Goal: Information Seeking & Learning: Learn about a topic

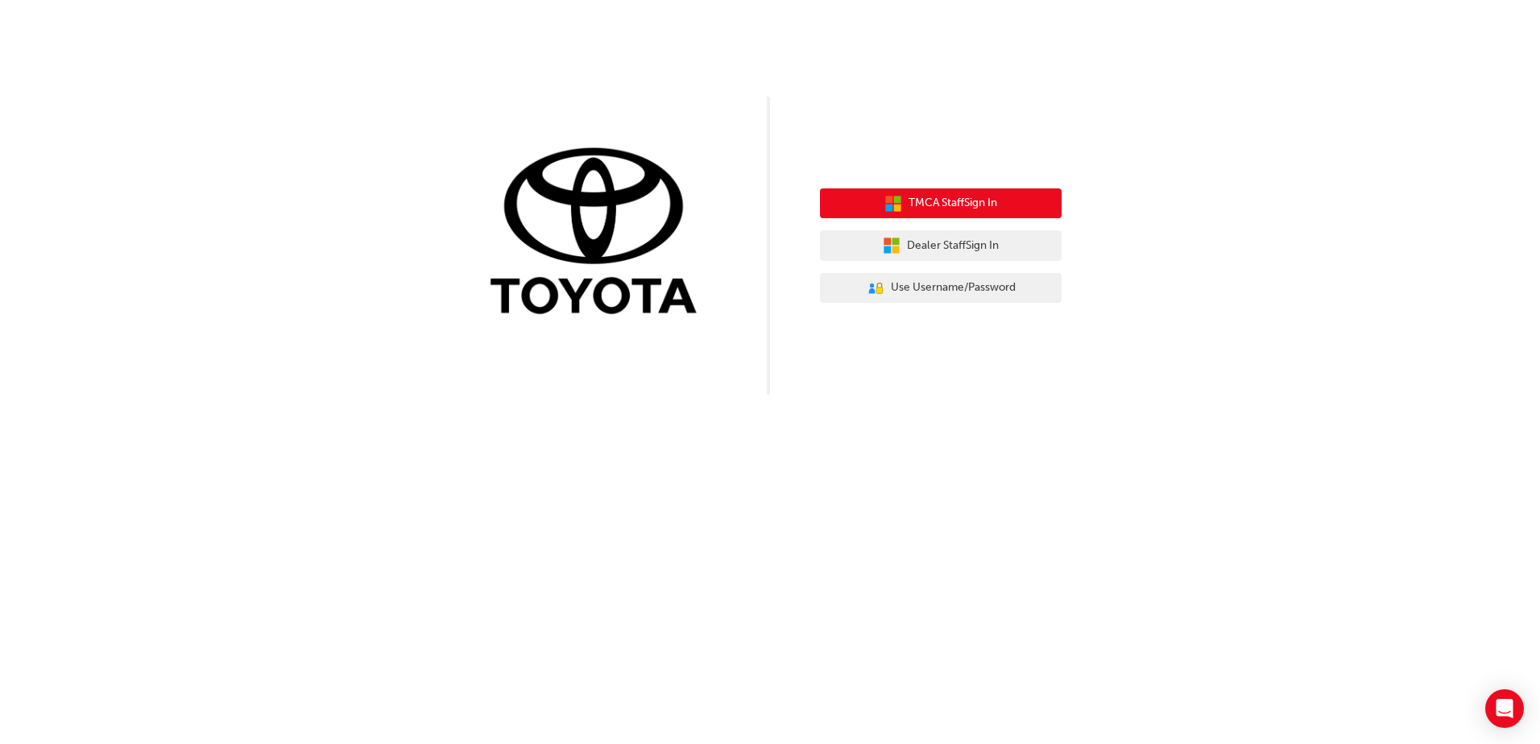
click at [955, 204] on span "TMCA Staff Sign In" at bounding box center [953, 203] width 89 height 19
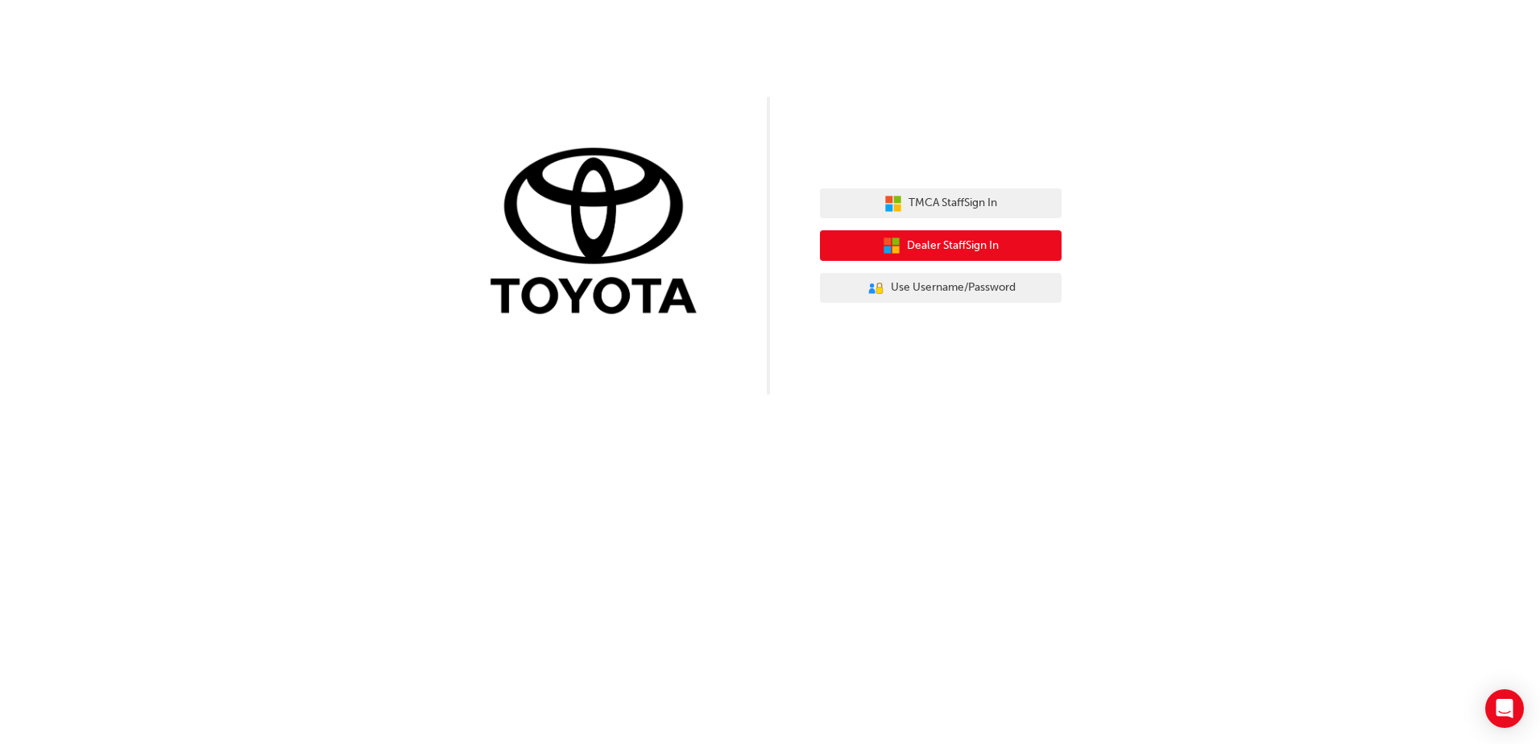
click at [976, 250] on span "Dealer Staff Sign In" at bounding box center [953, 246] width 92 height 19
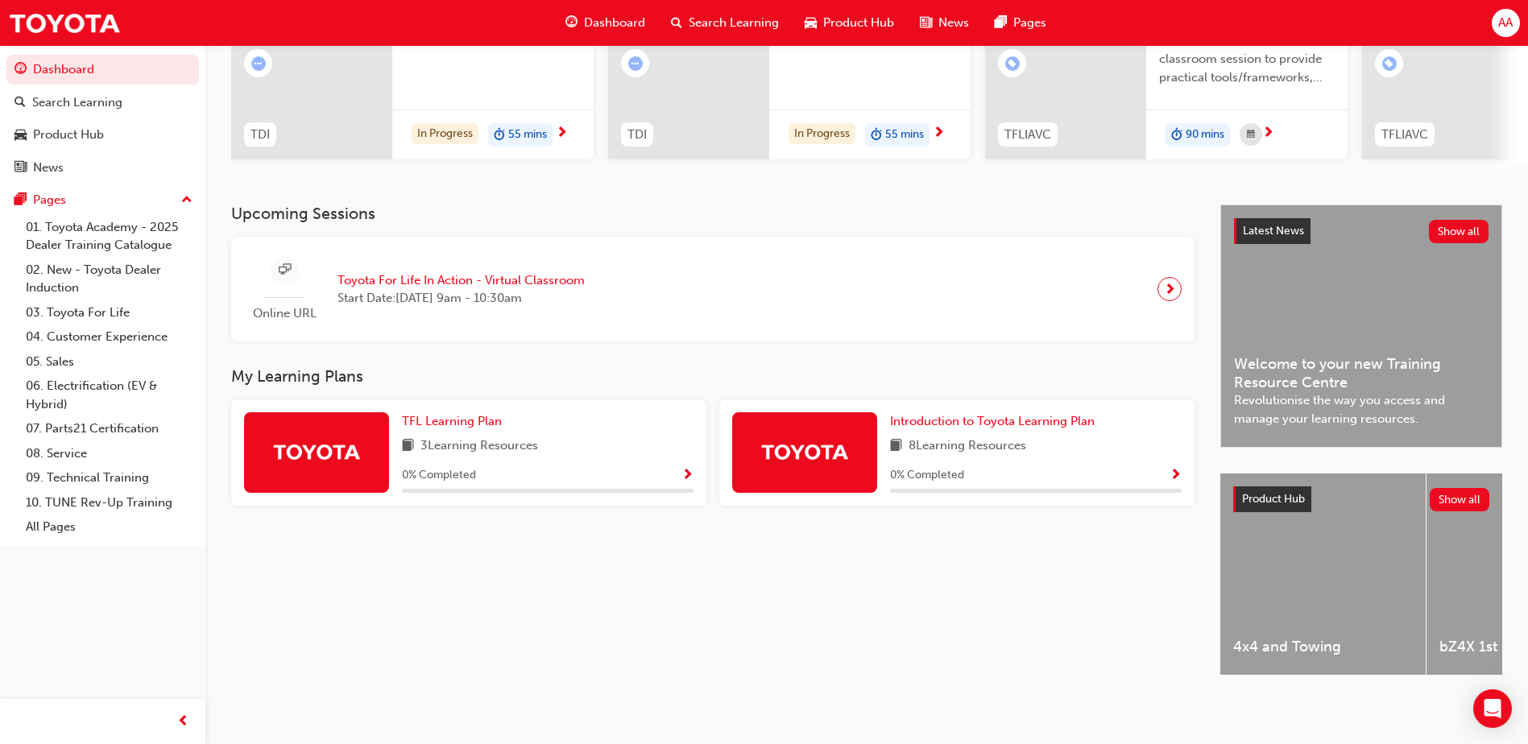
scroll to position [218, 0]
click at [686, 470] on span "Show Progress" at bounding box center [687, 476] width 12 height 14
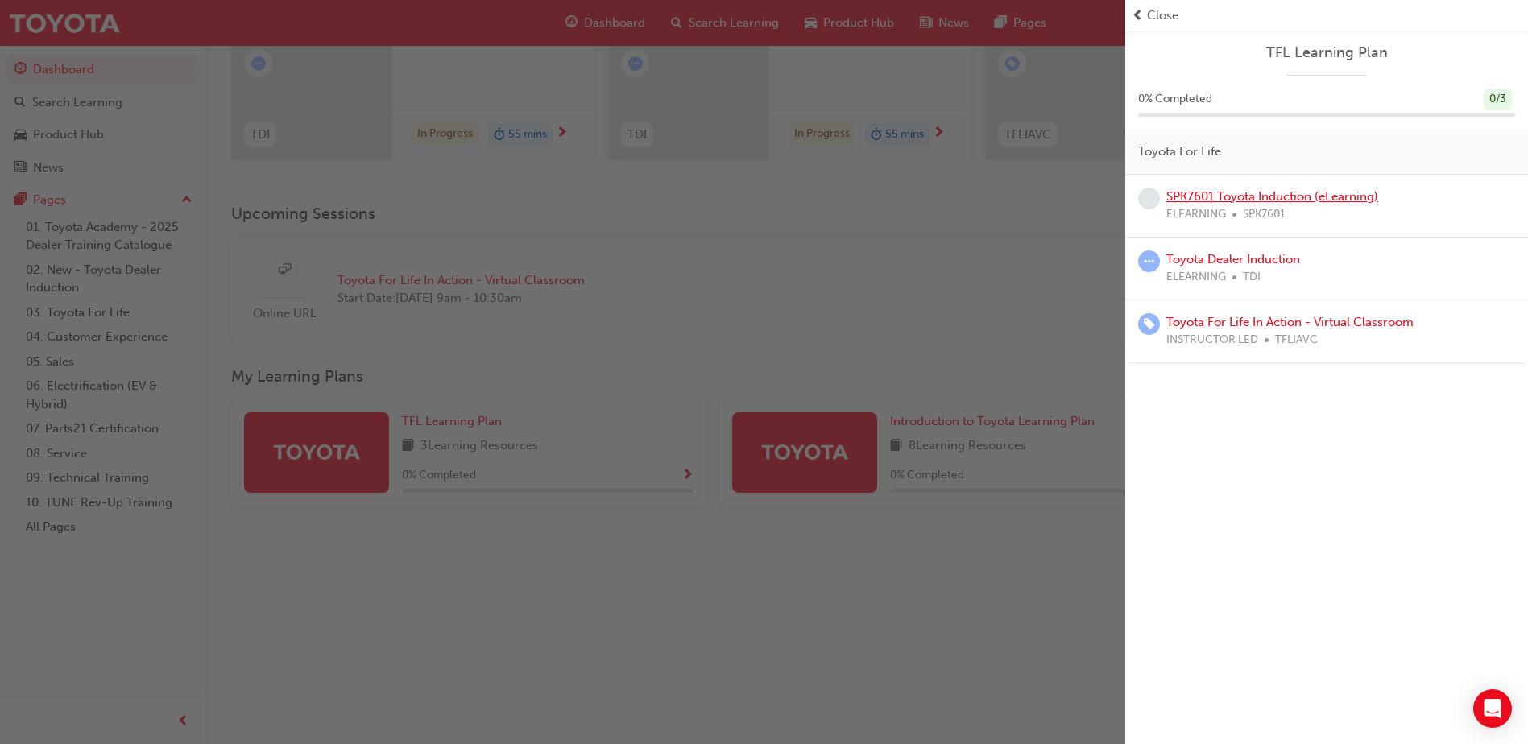
click at [1321, 193] on link "SPK7601 Toyota Induction (eLearning)" at bounding box center [1272, 196] width 212 height 14
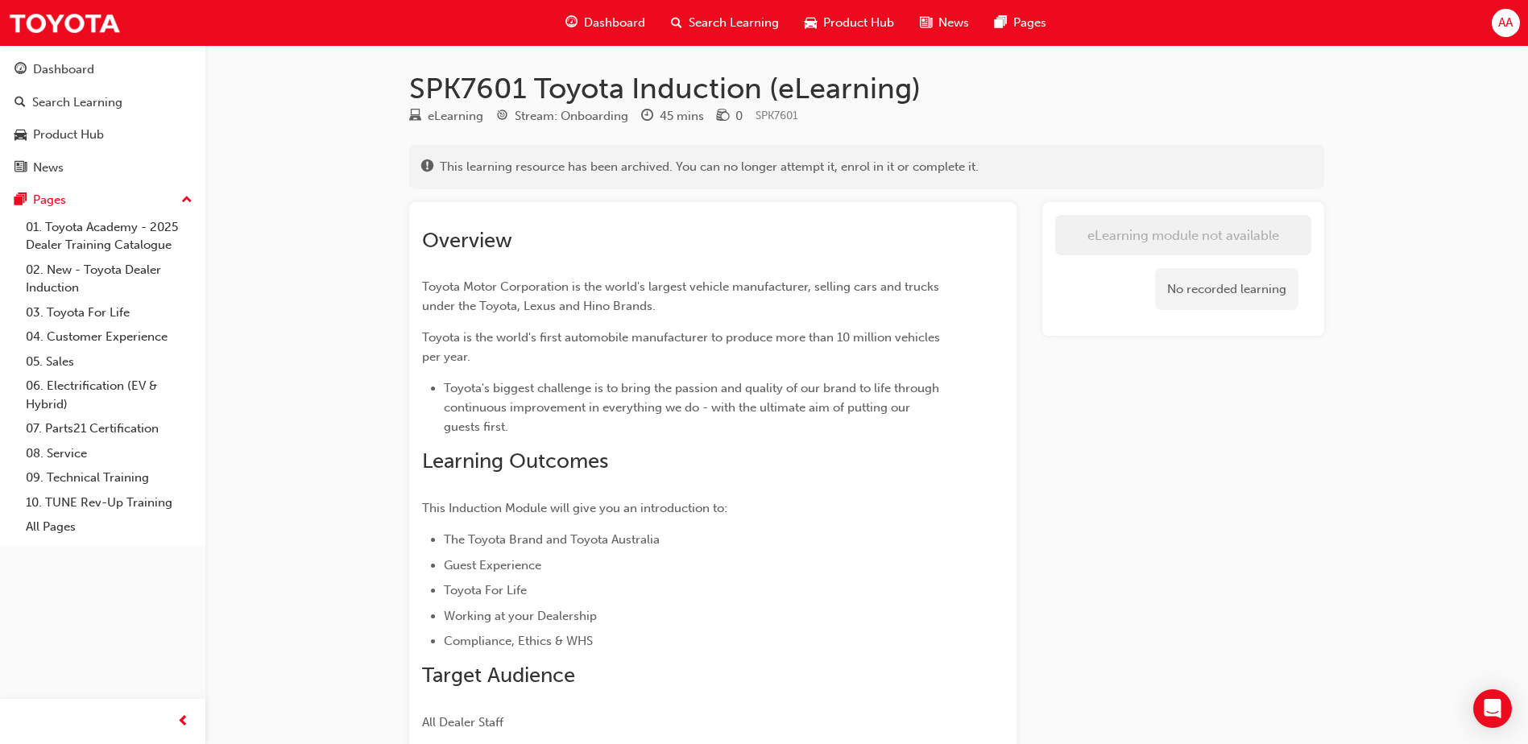
click at [533, 113] on div "Stream: Onboarding" at bounding box center [572, 116] width 114 height 19
click at [608, 110] on div "Stream: Onboarding" at bounding box center [572, 116] width 114 height 19
drag, startPoint x: 685, startPoint y: 118, endPoint x: 701, endPoint y: 116, distance: 16.3
click at [684, 118] on div "45 mins" at bounding box center [682, 116] width 44 height 19
click at [950, 109] on div "eLearning Stream: Onboarding 45 mins 0 SPK7601" at bounding box center [866, 119] width 915 height 27
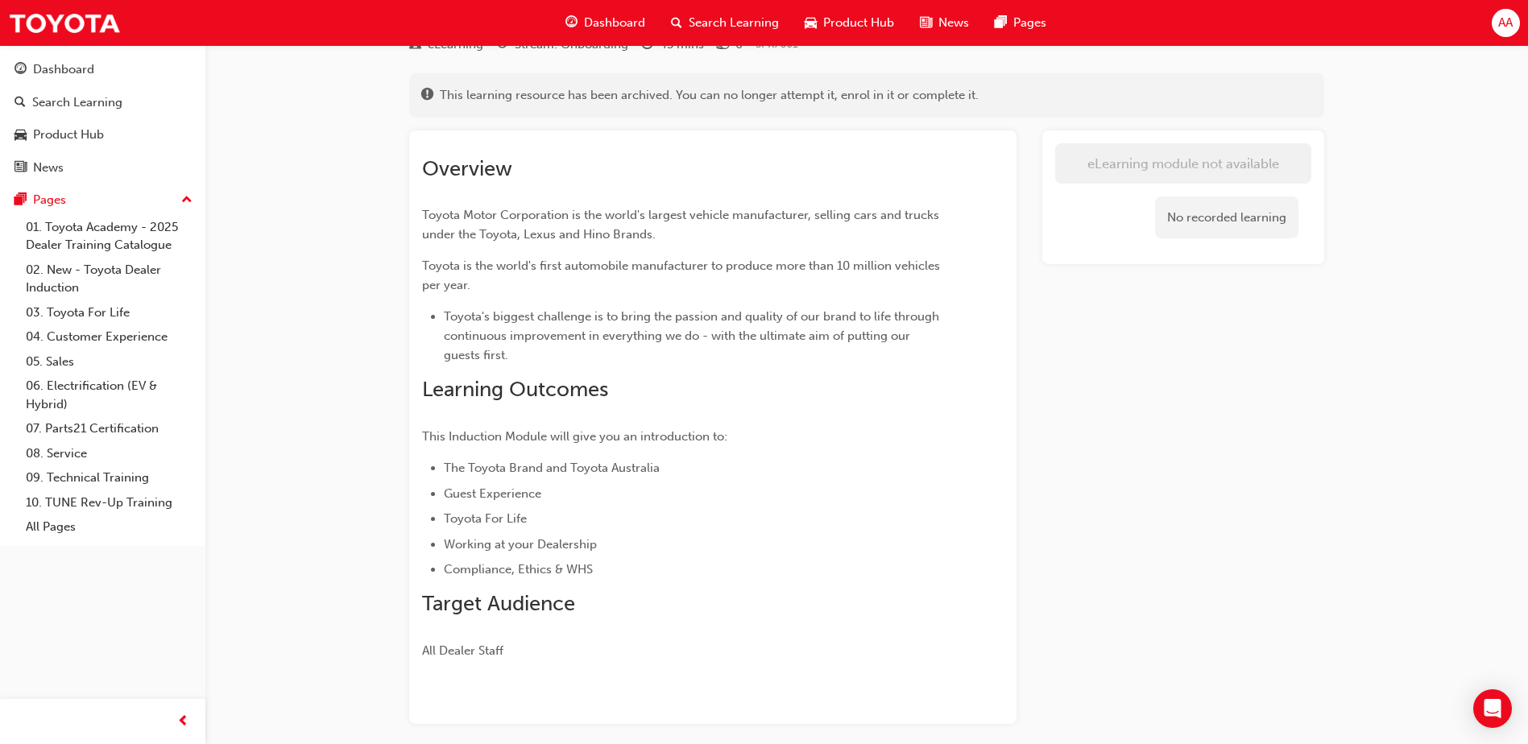
scroll to position [143, 0]
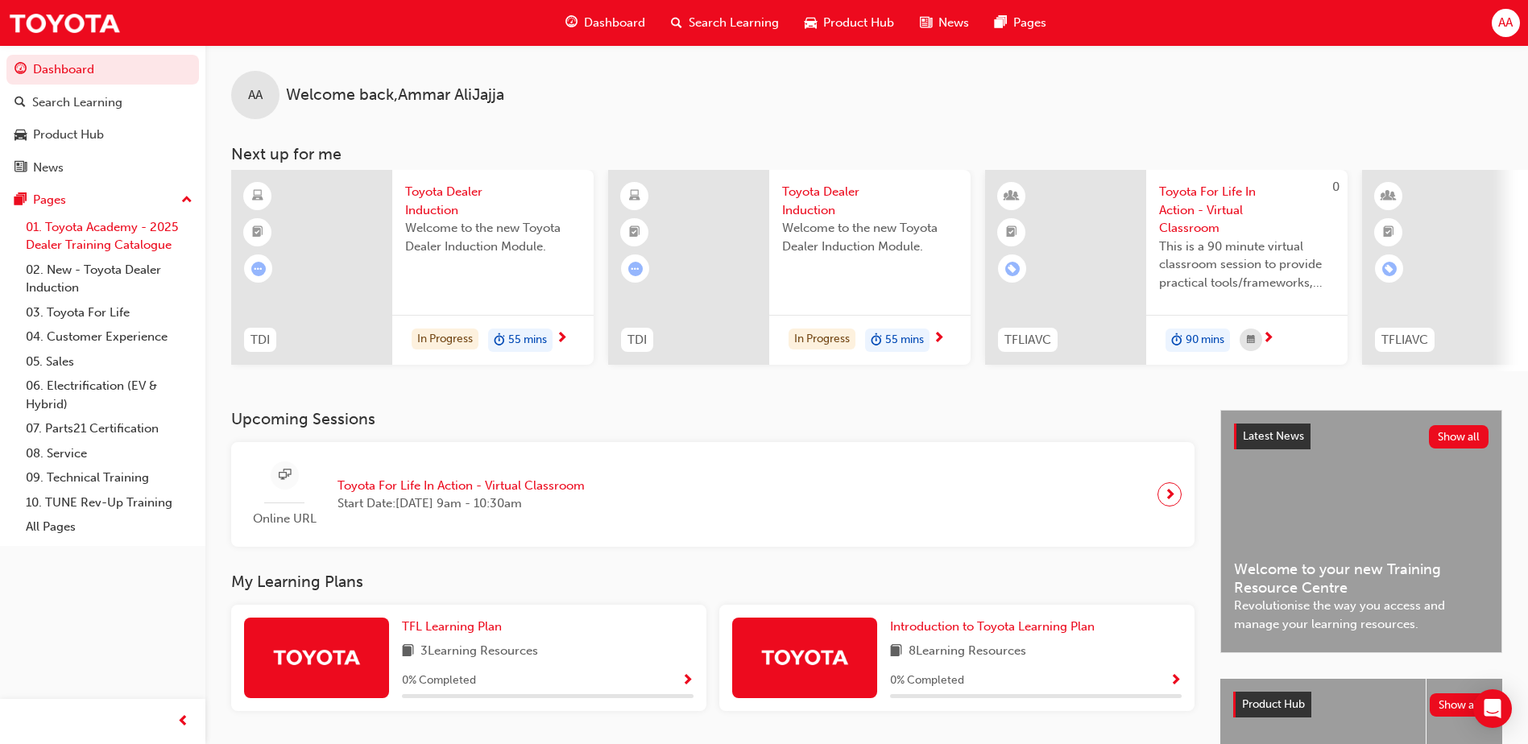
click at [104, 226] on link "01. Toyota Academy - 2025 Dealer Training Catalogue" at bounding box center [109, 236] width 180 height 43
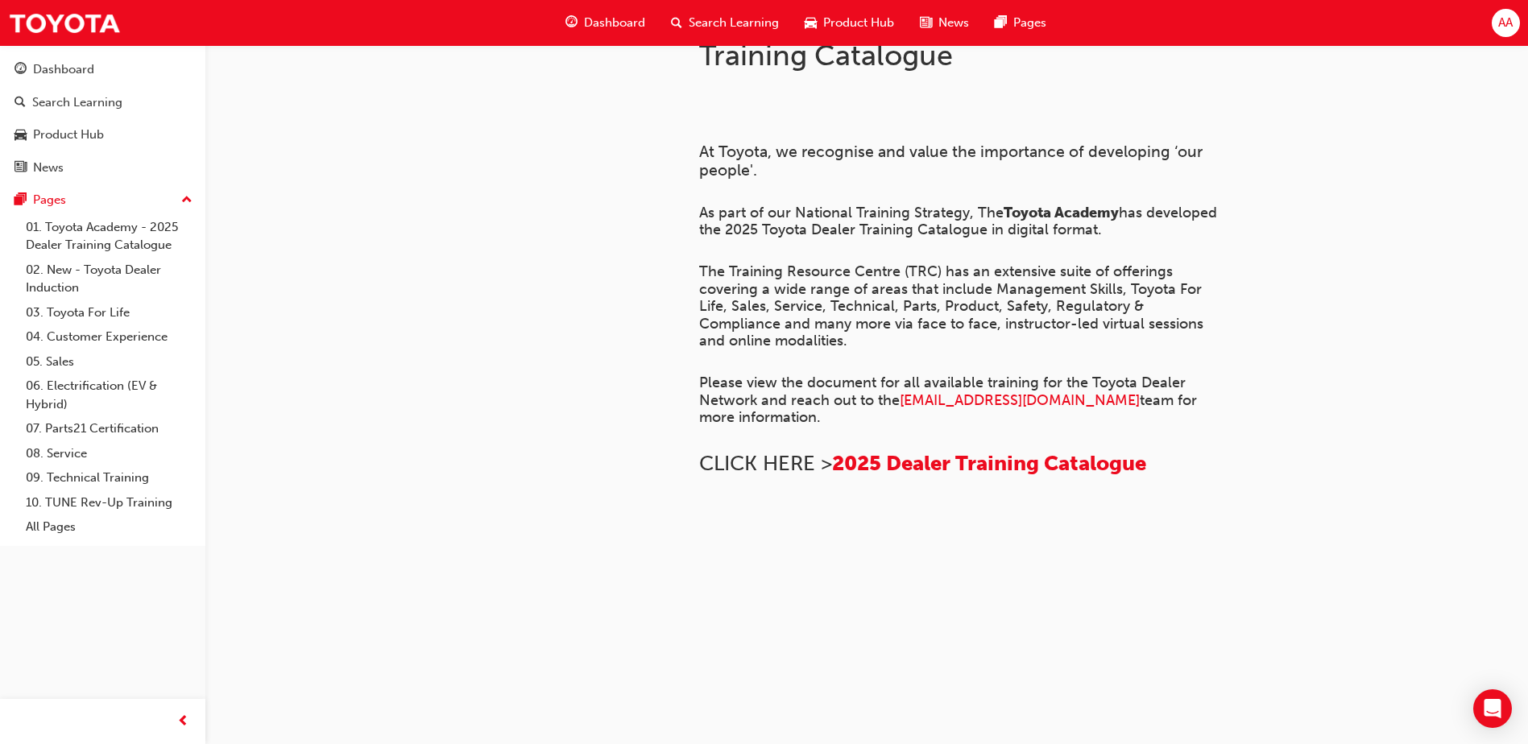
scroll to position [322, 0]
click at [972, 476] on span "2025 Dealer Training Catalogue" at bounding box center [989, 463] width 314 height 25
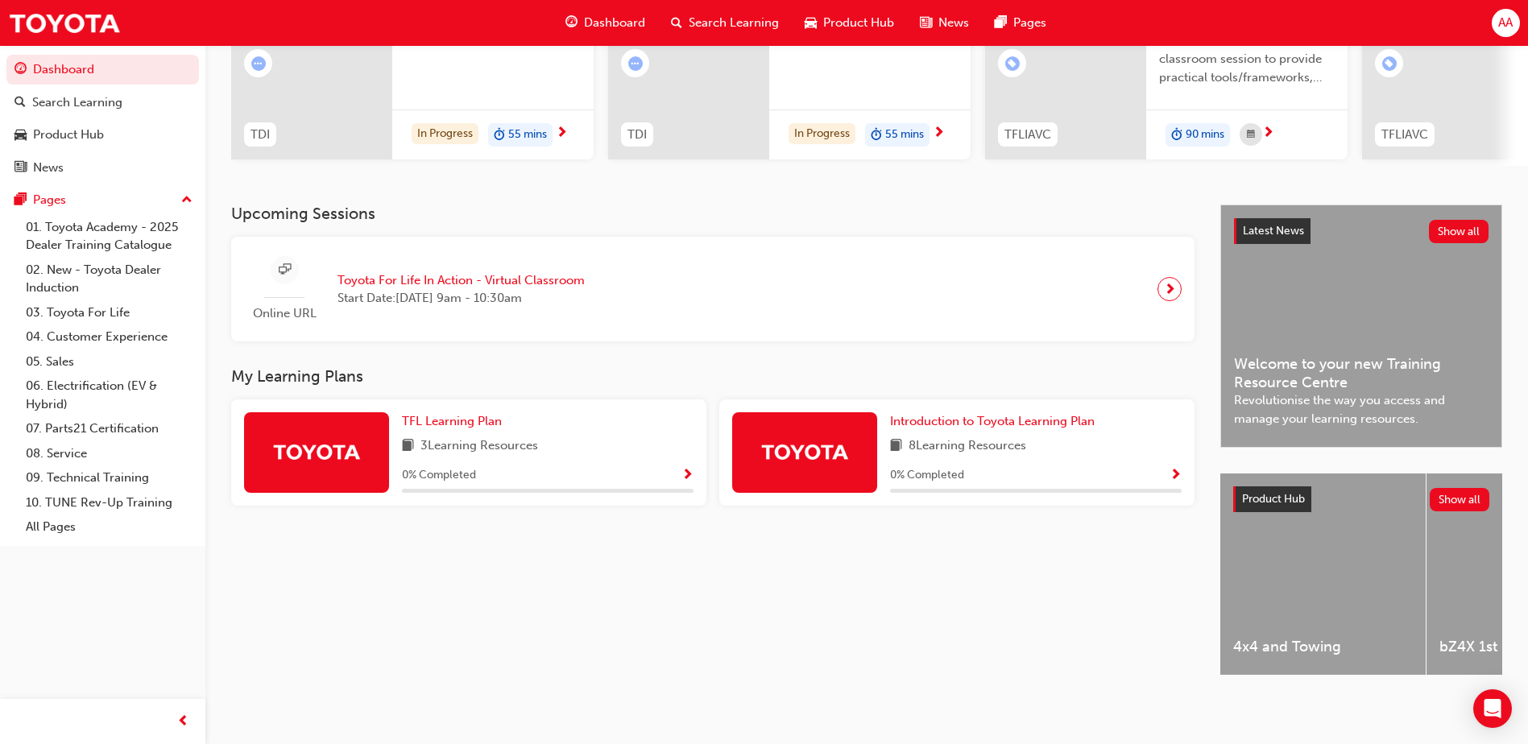
scroll to position [218, 0]
click at [459, 414] on span "TFL Learning Plan" at bounding box center [452, 421] width 100 height 14
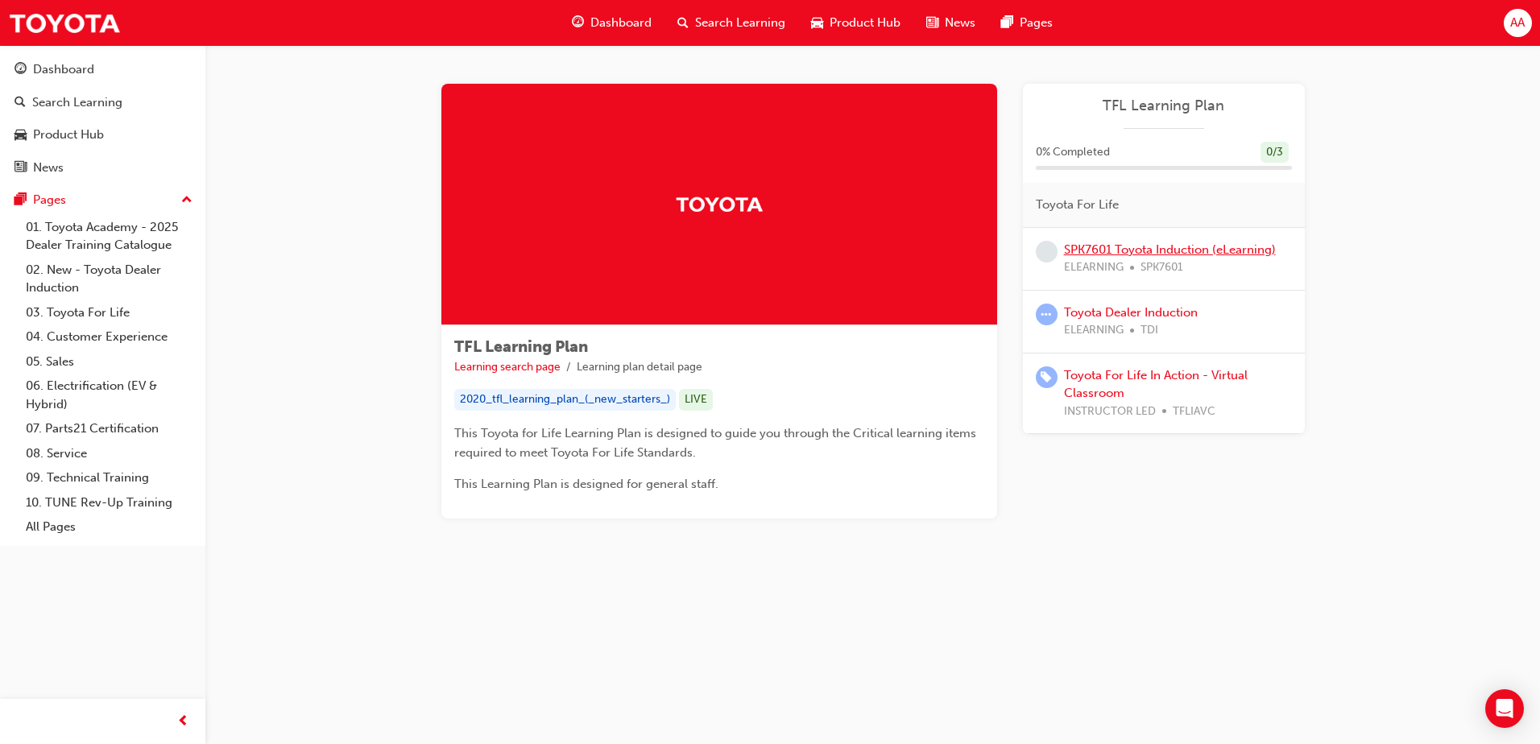
click at [1124, 248] on link "SPK7601 Toyota Induction (eLearning)" at bounding box center [1170, 249] width 212 height 14
click at [517, 369] on link "Learning search page" at bounding box center [507, 367] width 106 height 14
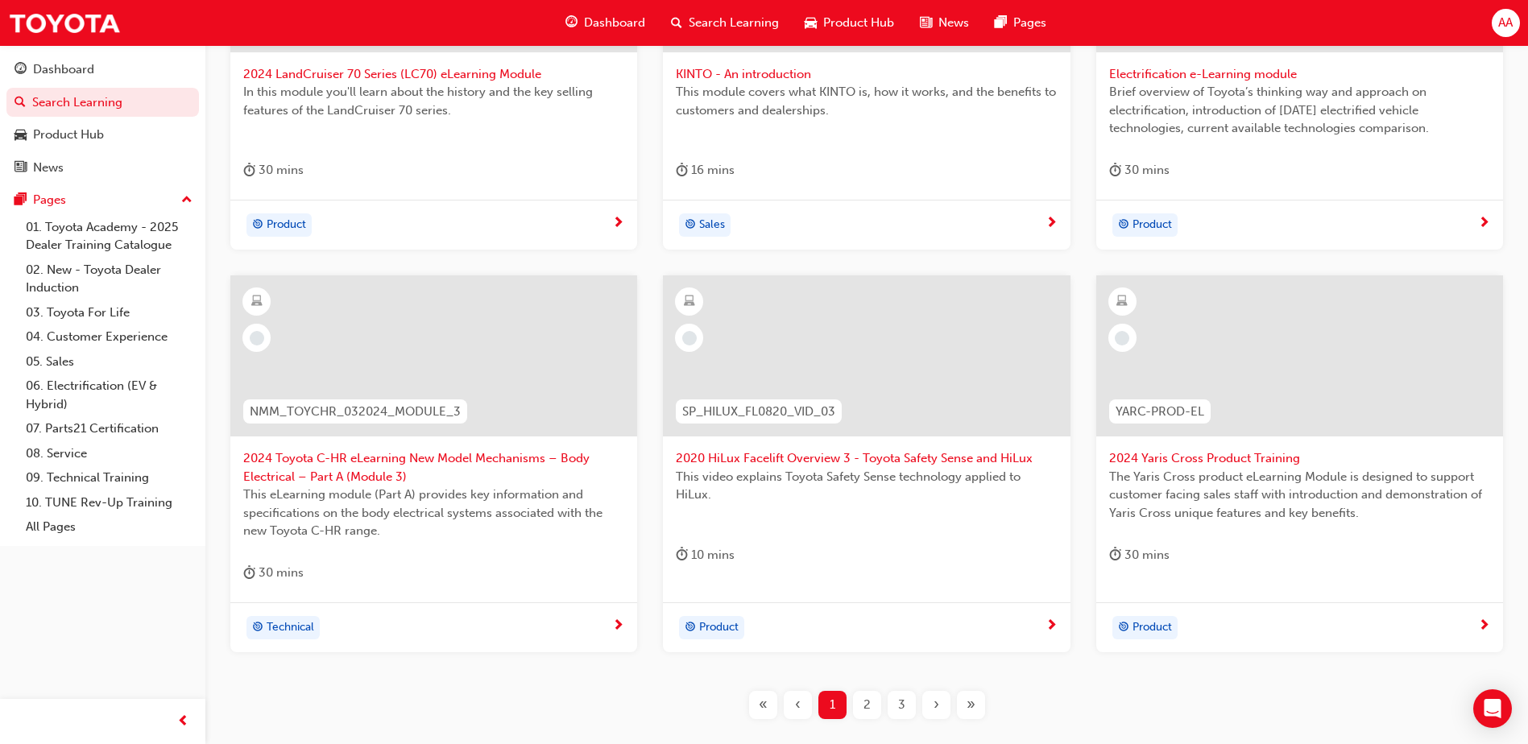
scroll to position [23, 0]
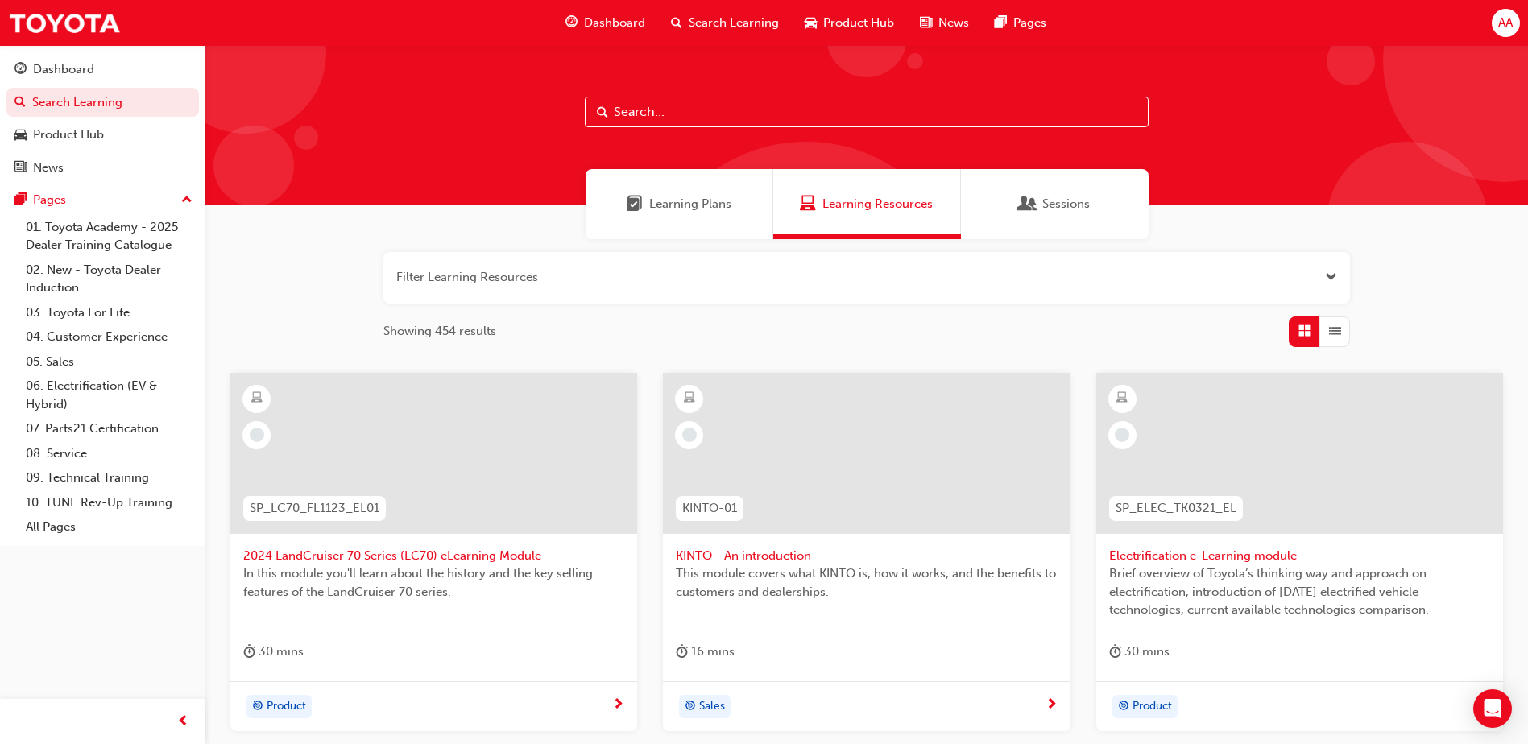
click at [672, 201] on span "Learning Plans" at bounding box center [690, 204] width 82 height 19
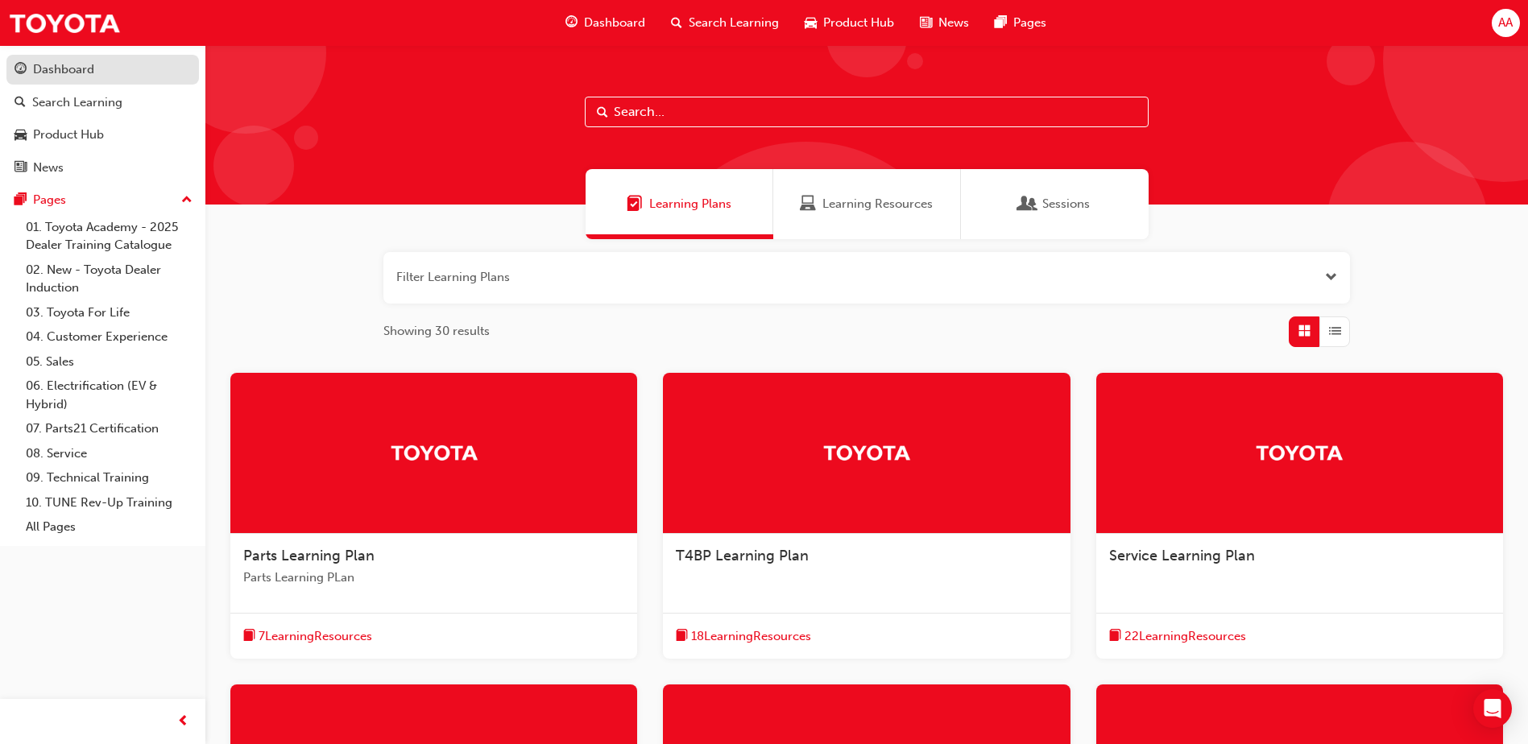
click at [31, 67] on div "Dashboard" at bounding box center [102, 70] width 176 height 20
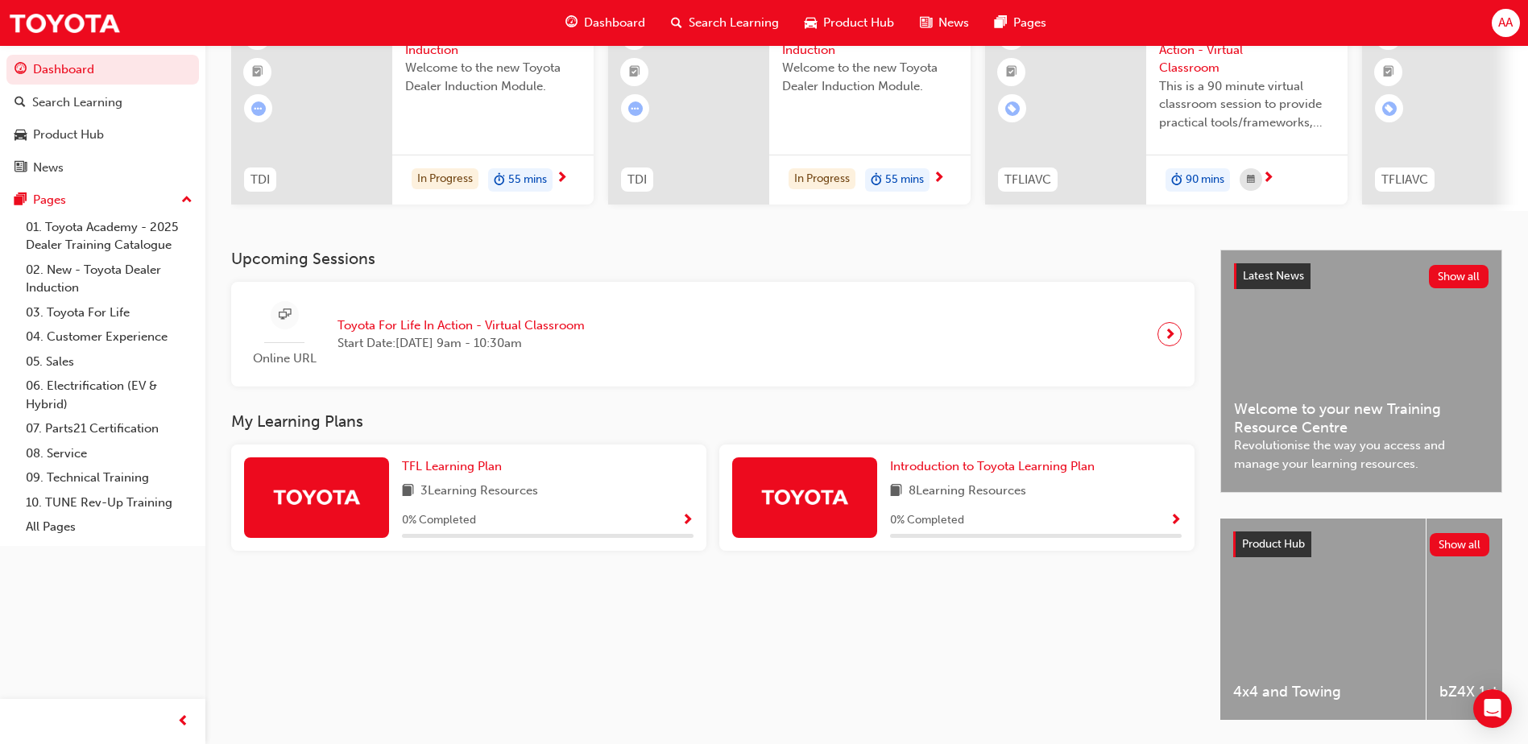
scroll to position [161, 0]
click at [470, 327] on span "Toyota For Life In Action - Virtual Classroom" at bounding box center [460, 325] width 247 height 19
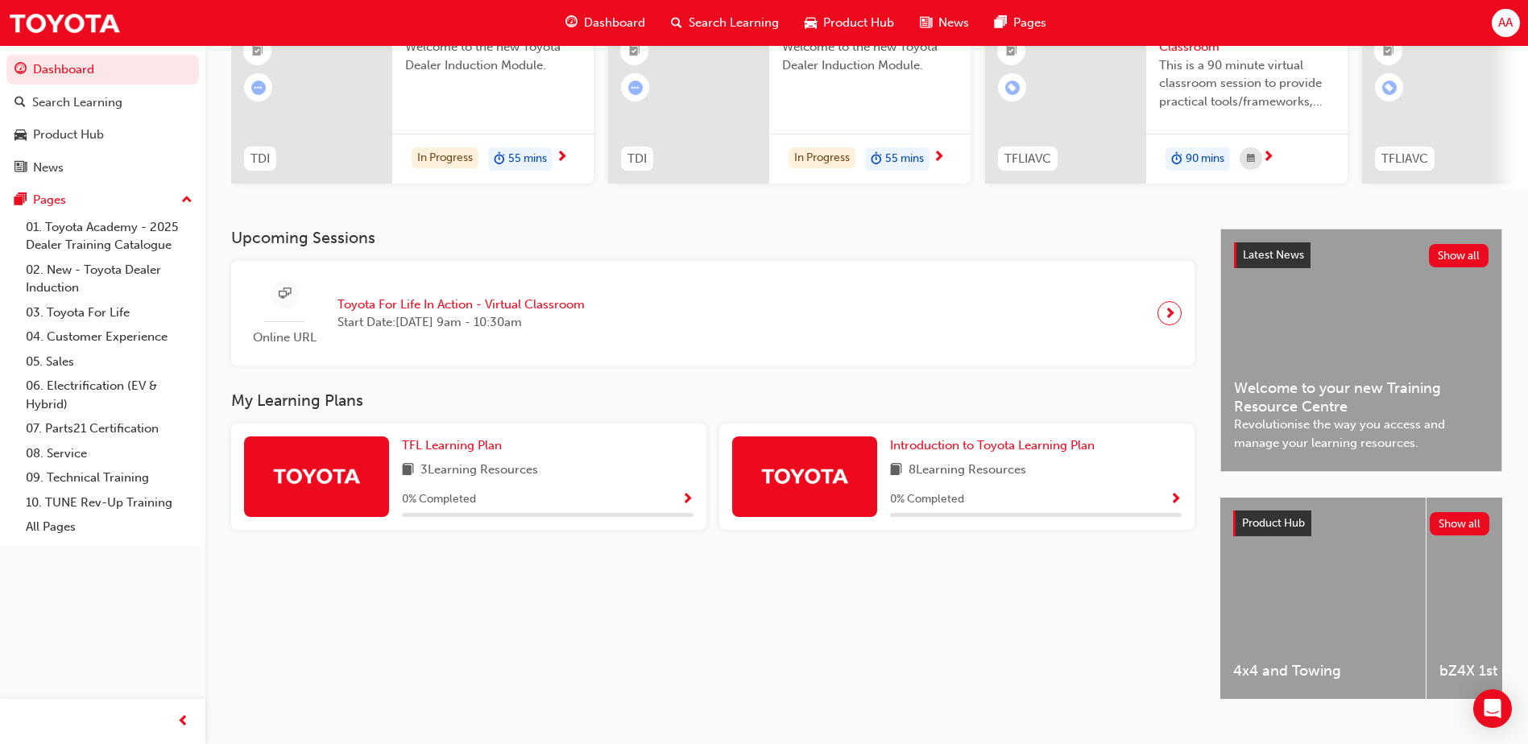
scroll to position [218, 0]
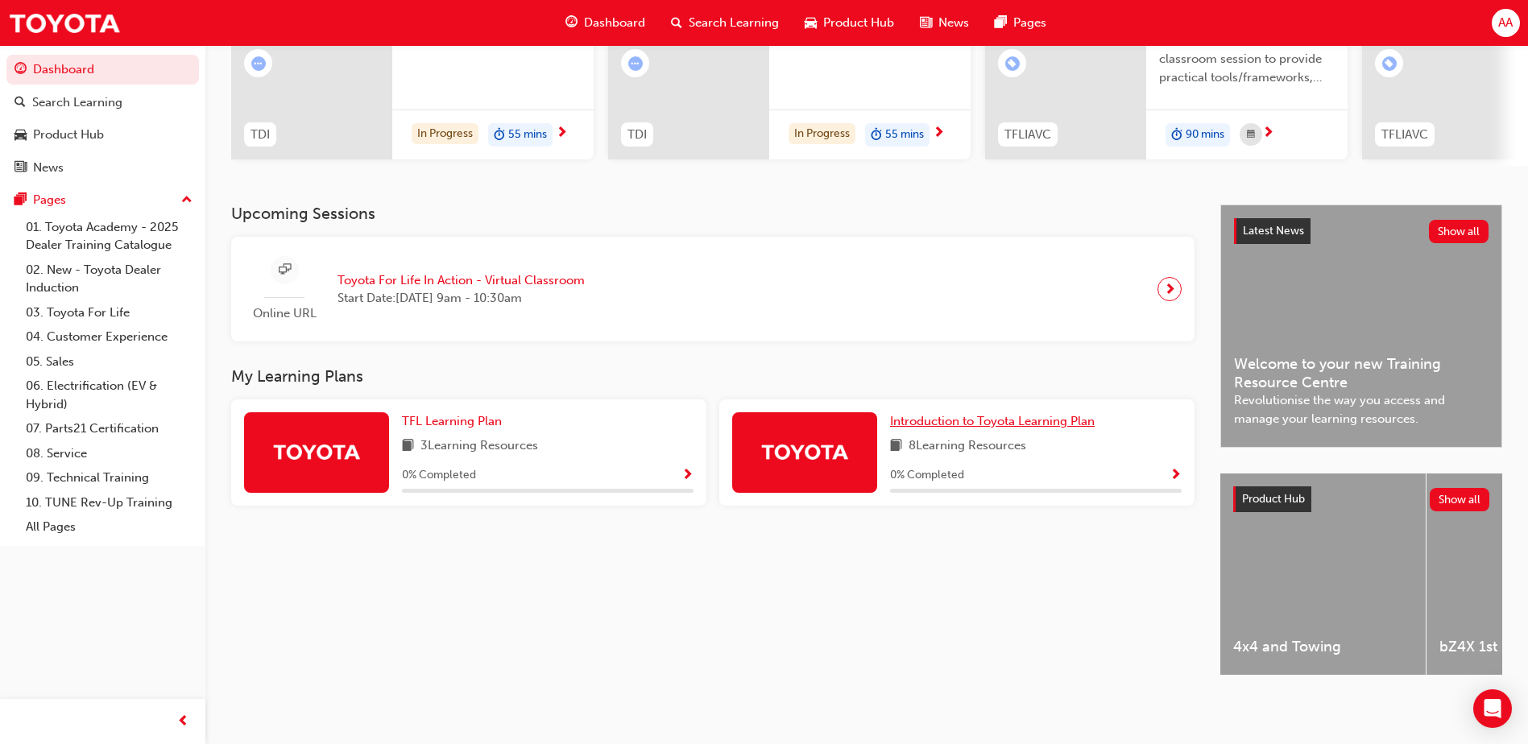
click at [1000, 418] on span "Introduction to Toyota Learning Plan" at bounding box center [992, 421] width 205 height 14
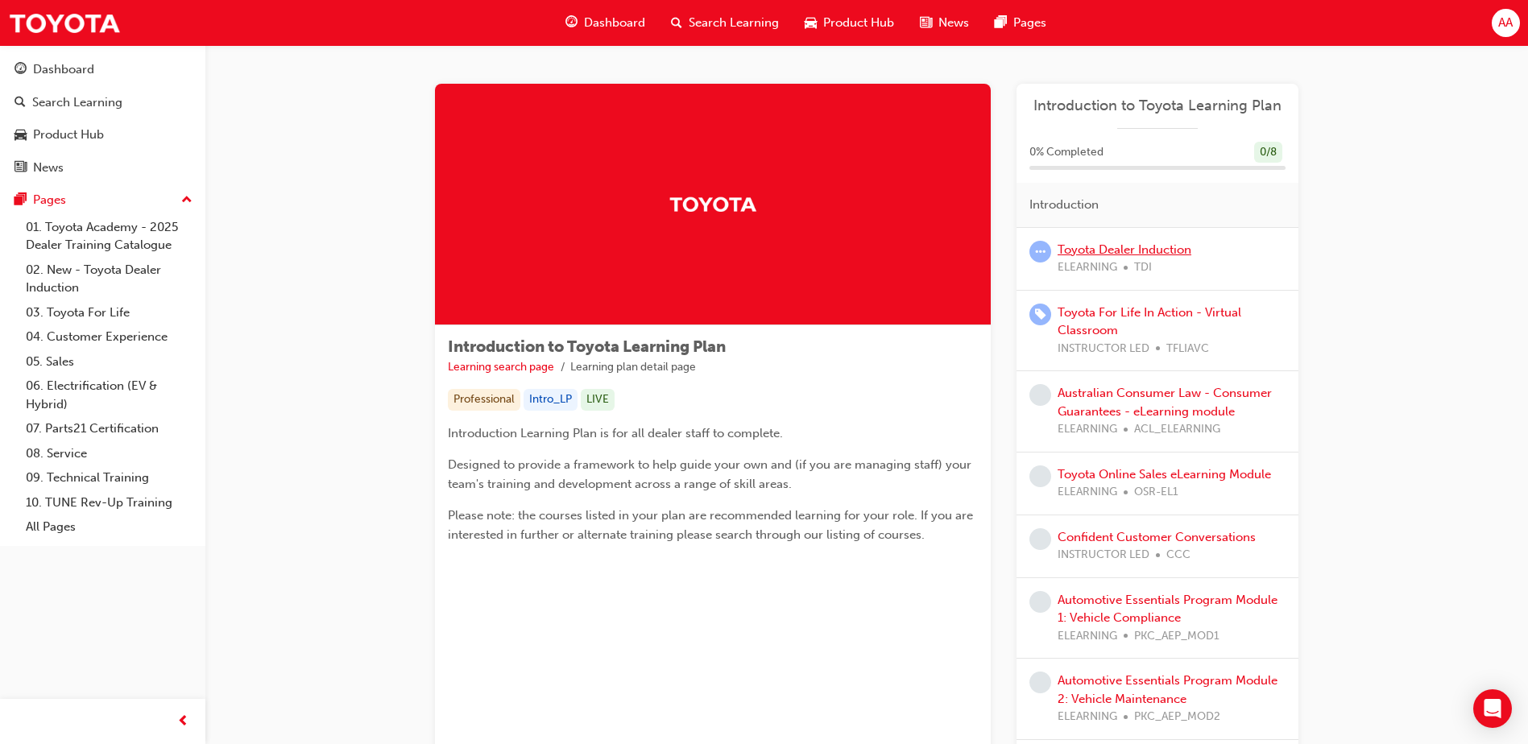
click at [1140, 248] on link "Toyota Dealer Induction" at bounding box center [1125, 249] width 134 height 14
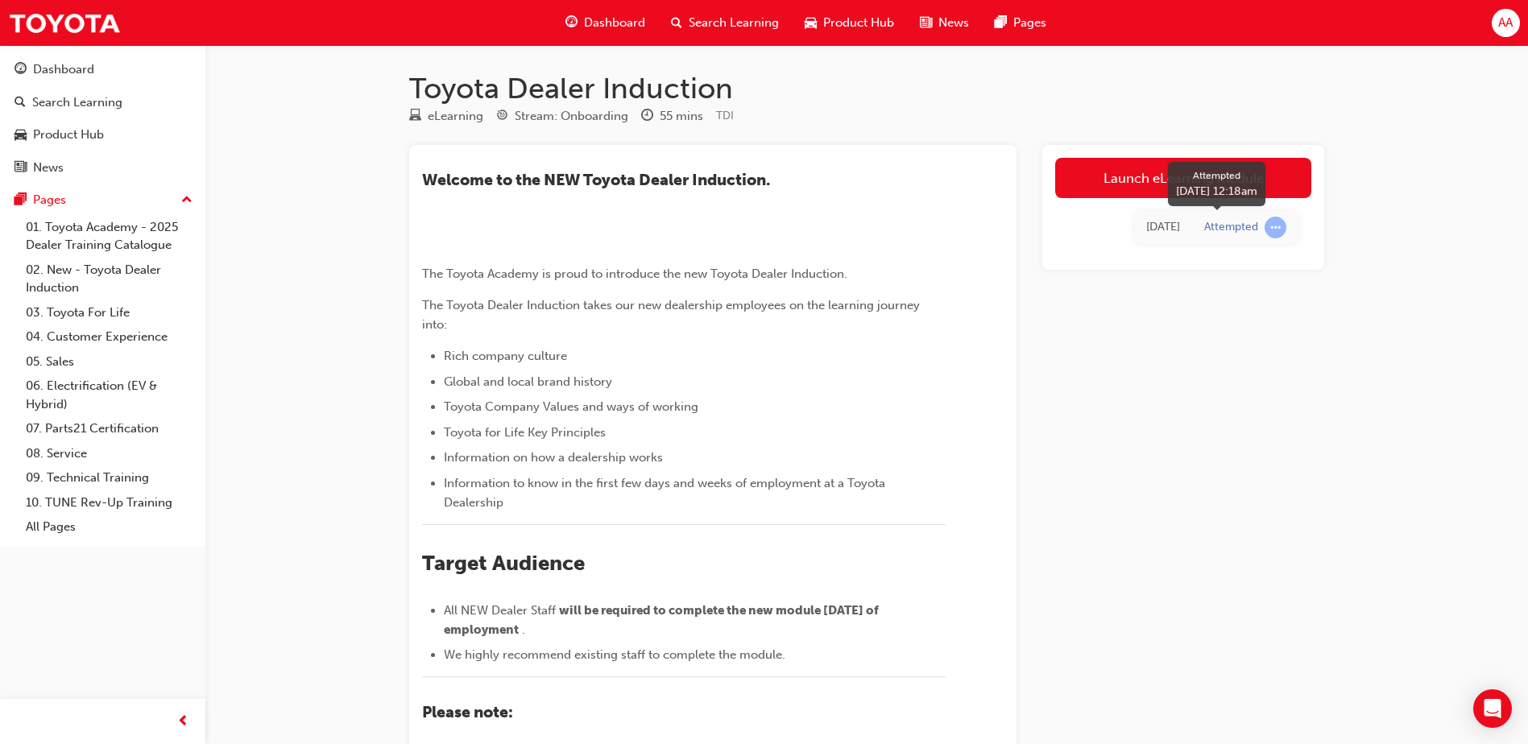
click at [1278, 230] on span "learningRecordVerb_ATTEMPT-icon" at bounding box center [1275, 228] width 22 height 22
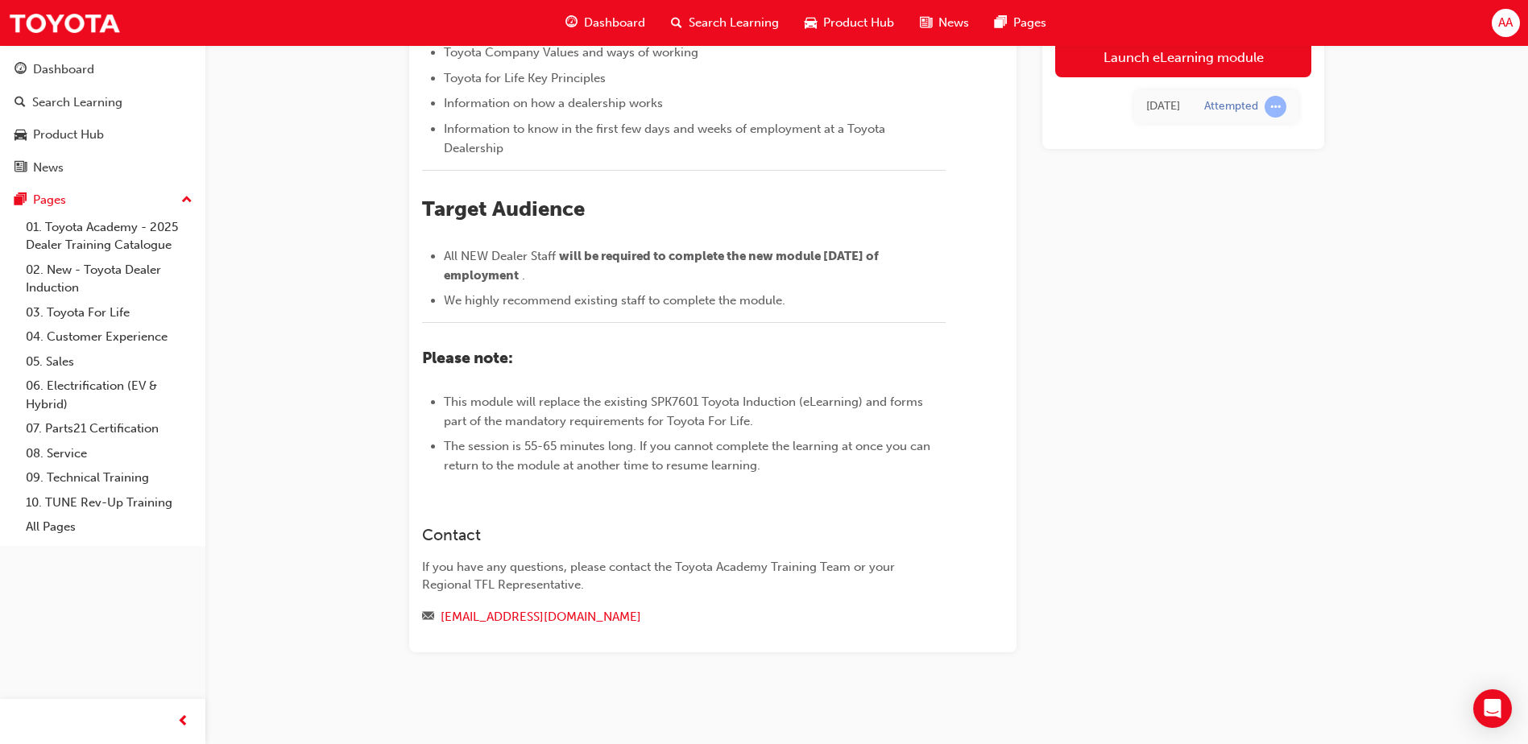
scroll to position [545, 0]
click at [508, 616] on link "training@toyota.com.au" at bounding box center [541, 617] width 201 height 14
click at [1246, 469] on div "Launch eLearning module Today Attempted" at bounding box center [1183, 222] width 282 height 862
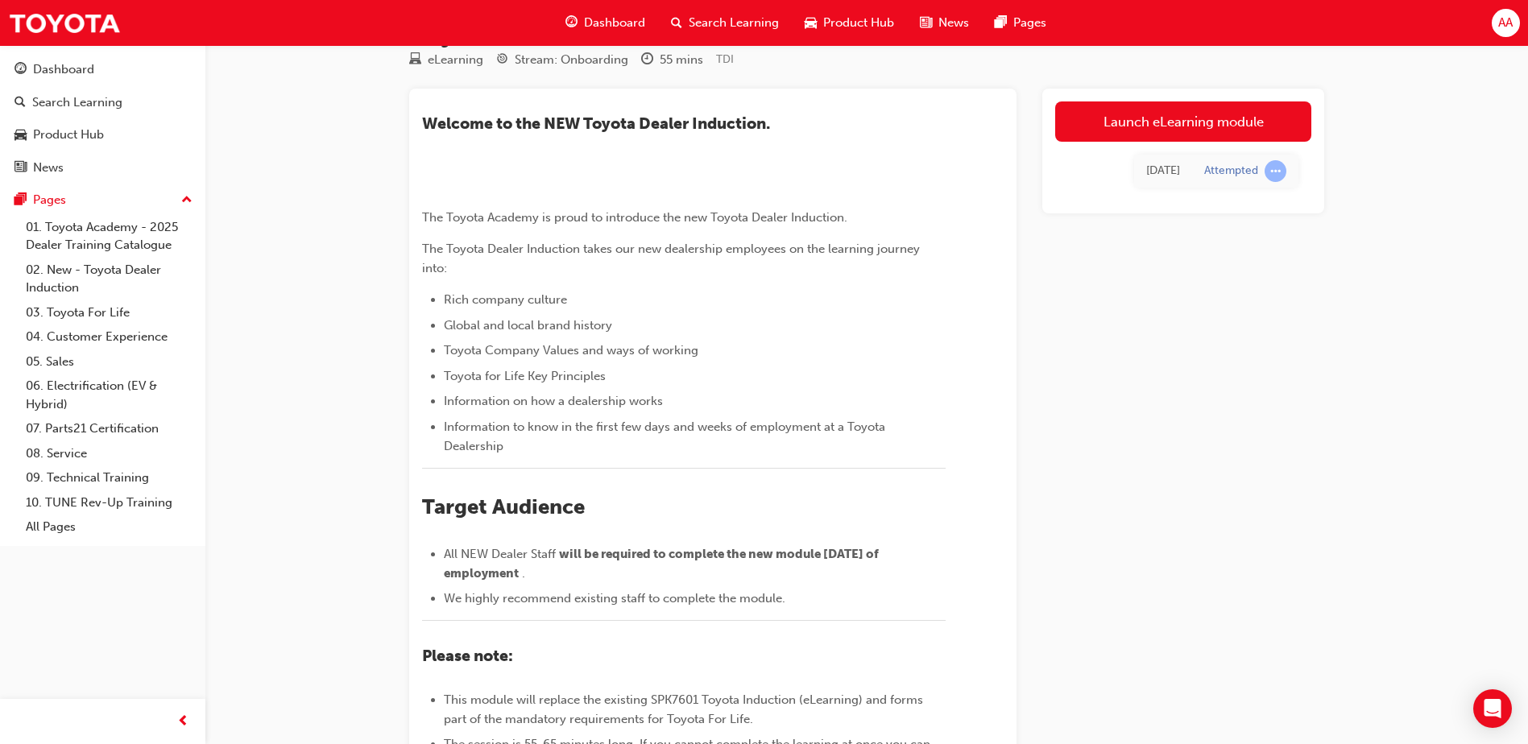
scroll to position [0, 0]
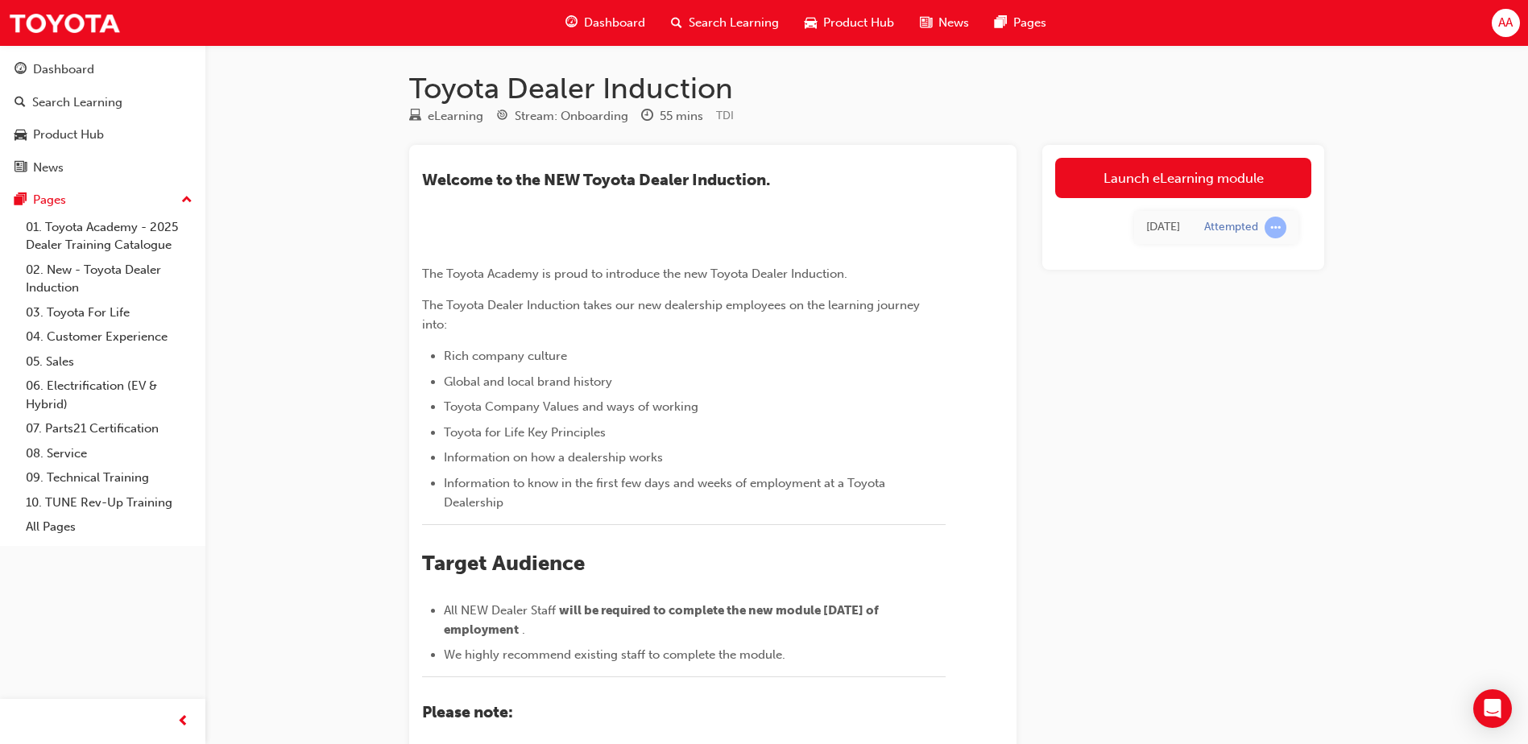
drag, startPoint x: 1441, startPoint y: 149, endPoint x: 1501, endPoint y: 27, distance: 136.5
click at [1501, 27] on span "AA" at bounding box center [1505, 23] width 14 height 19
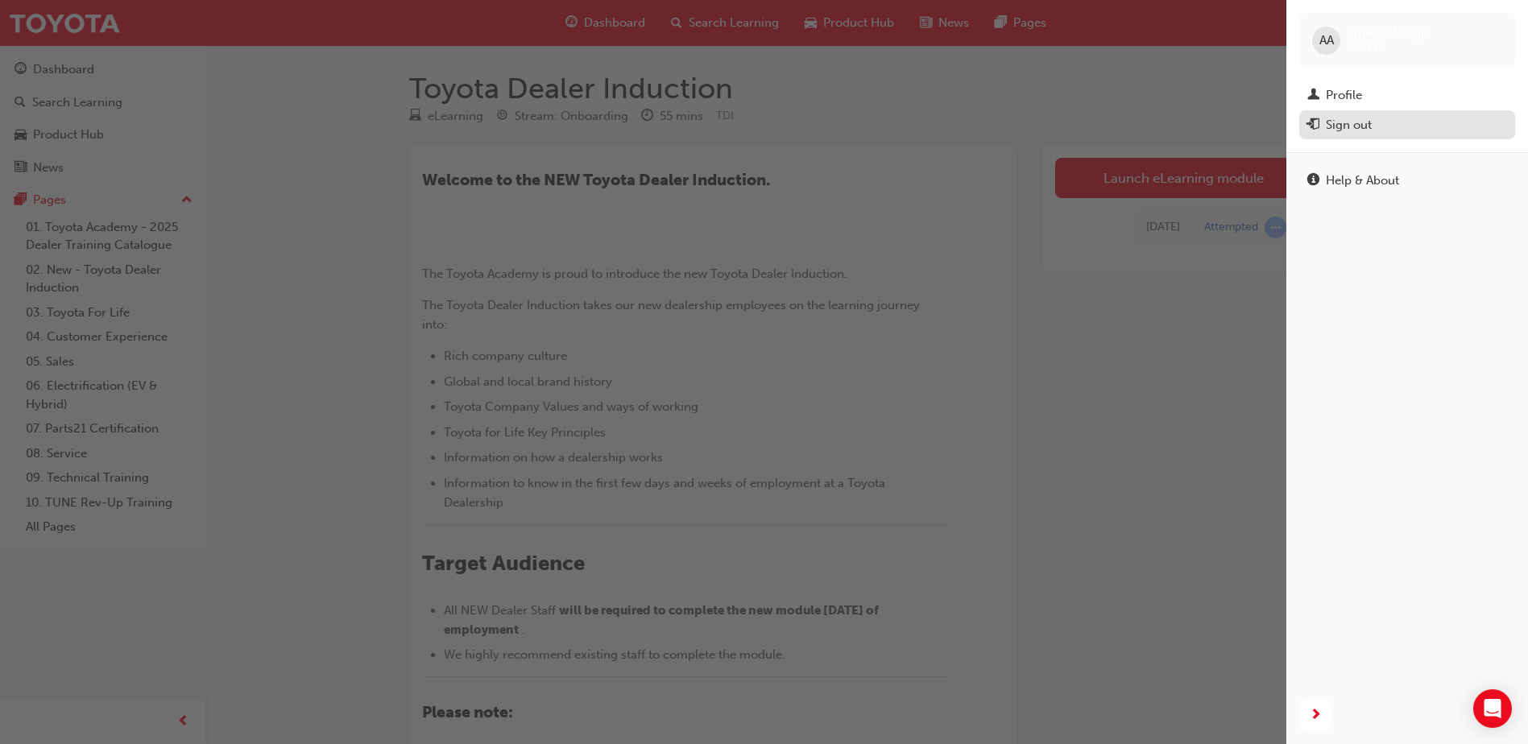
click at [1317, 122] on span "exit-icon" at bounding box center [1313, 125] width 12 height 14
